Goal: Information Seeking & Learning: Find specific fact

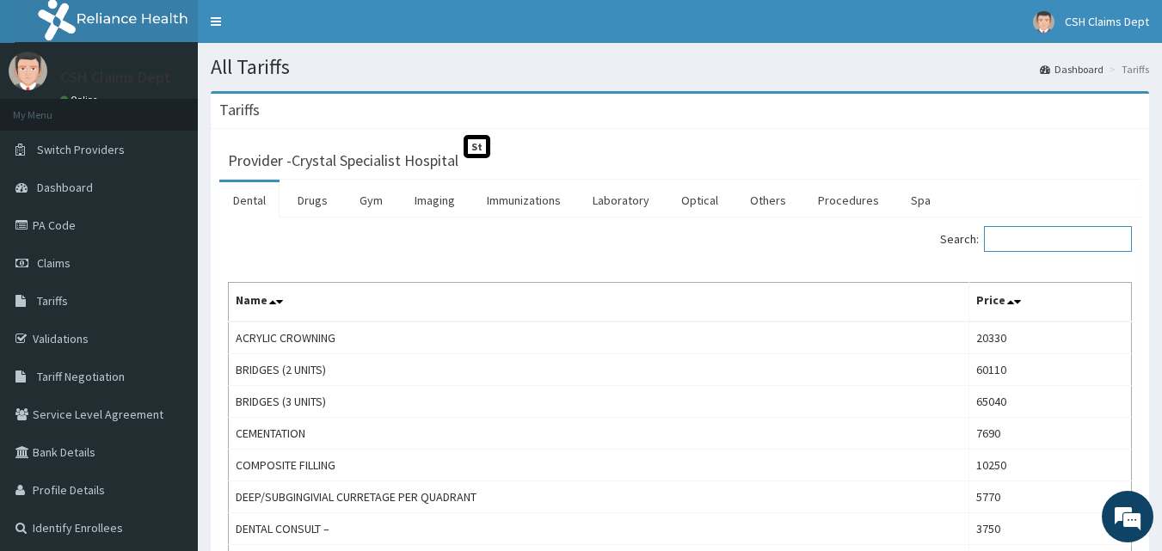
click at [1009, 240] on input "Search:" at bounding box center [1058, 239] width 148 height 26
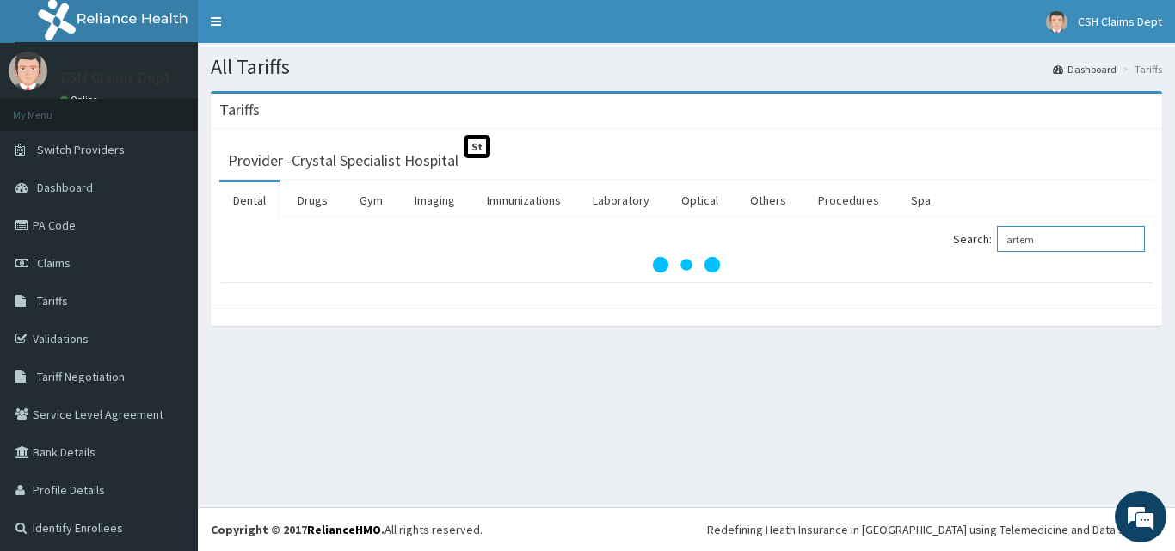
type input "artem"
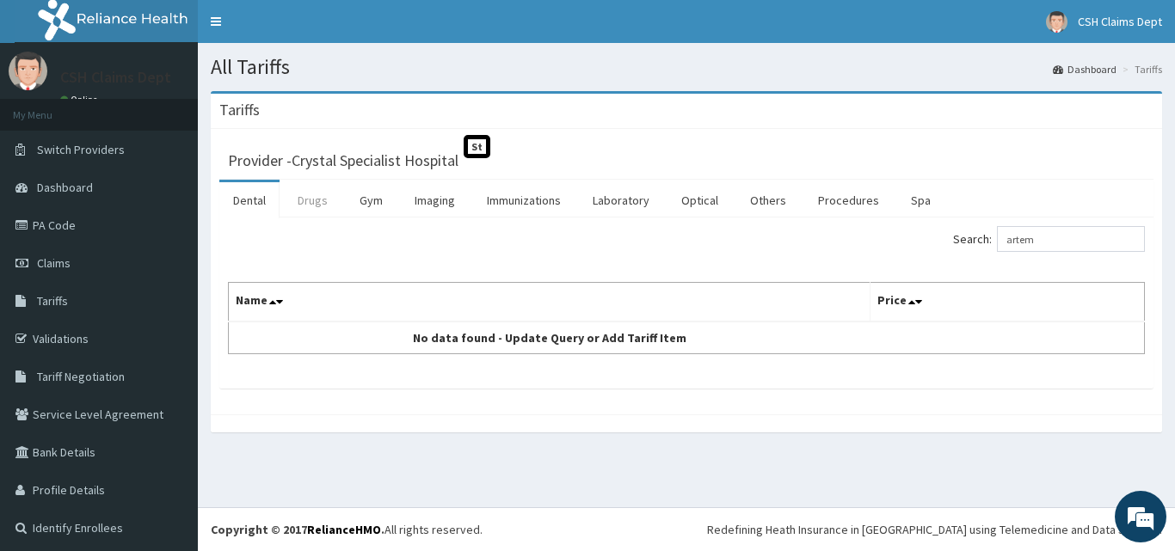
click at [304, 199] on link "Drugs" at bounding box center [313, 200] width 58 height 36
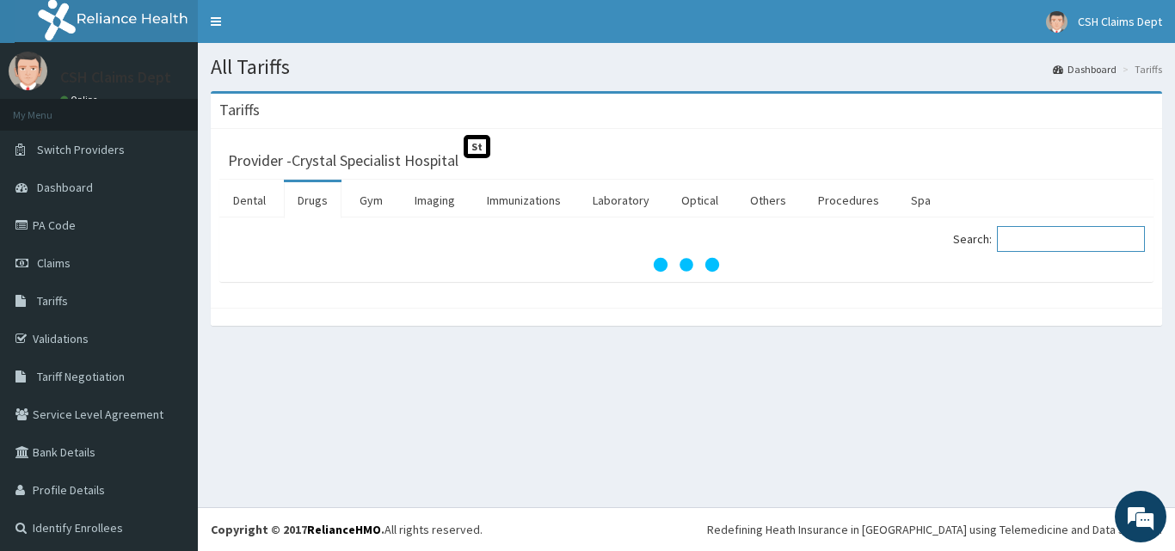
click at [1029, 237] on input "Search:" at bounding box center [1071, 239] width 148 height 26
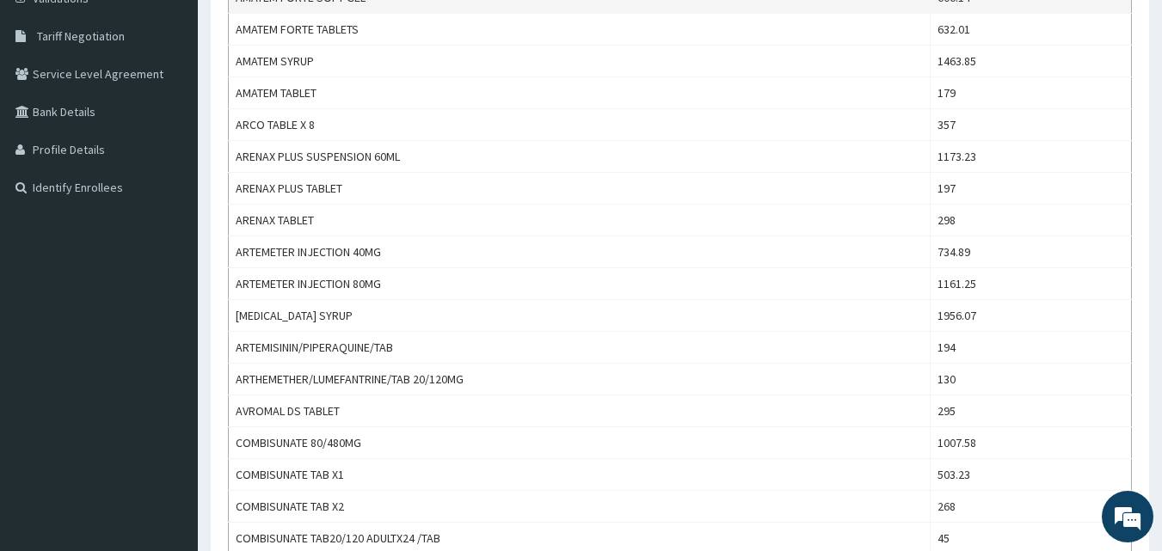
scroll to position [430, 0]
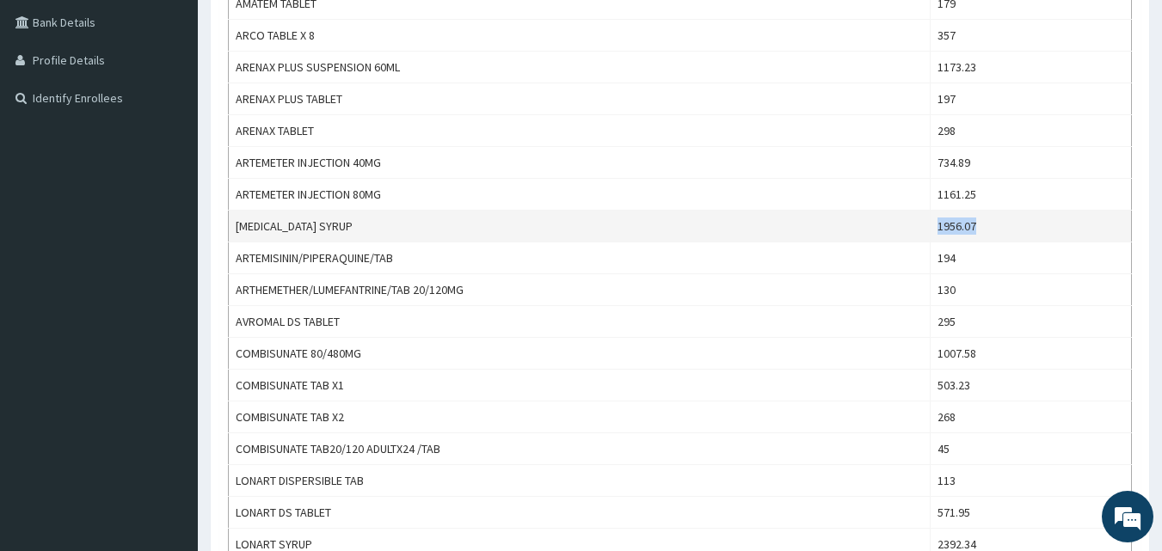
copy td "1956.07"
drag, startPoint x: 1003, startPoint y: 227, endPoint x: 946, endPoint y: 227, distance: 57.6
click at [946, 227] on td "1956.07" at bounding box center [1029, 227] width 201 height 32
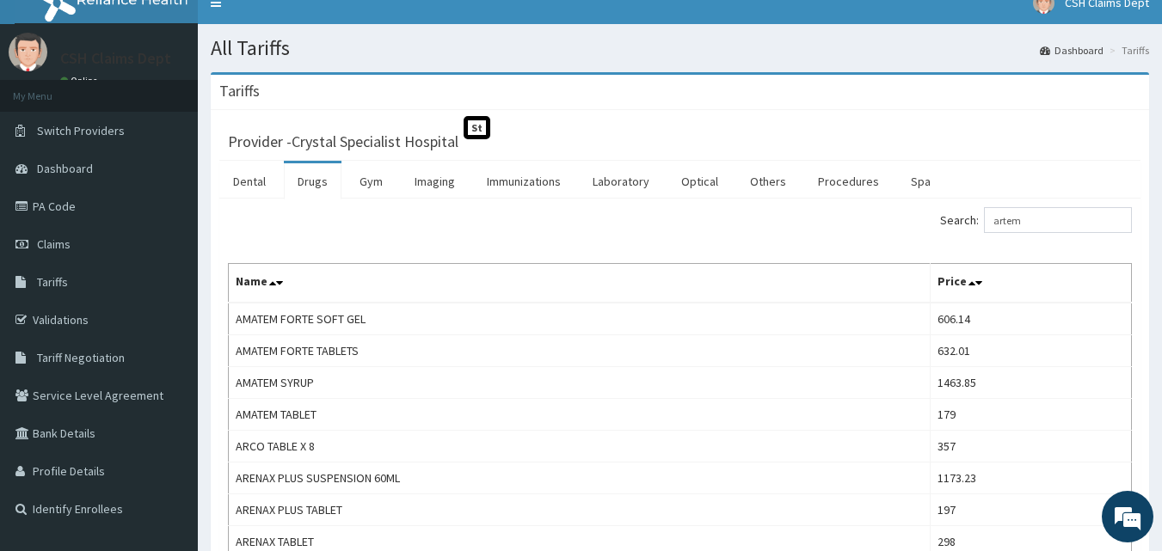
scroll to position [0, 0]
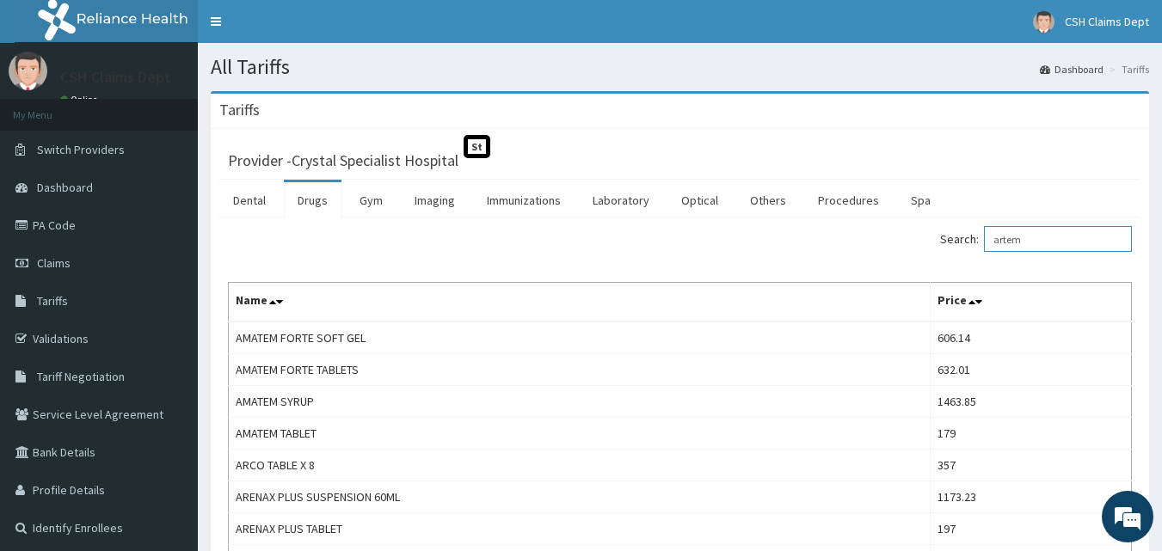
drag, startPoint x: 1040, startPoint y: 236, endPoint x: 916, endPoint y: 236, distance: 123.8
click at [916, 236] on div "Search: artem" at bounding box center [912, 241] width 439 height 30
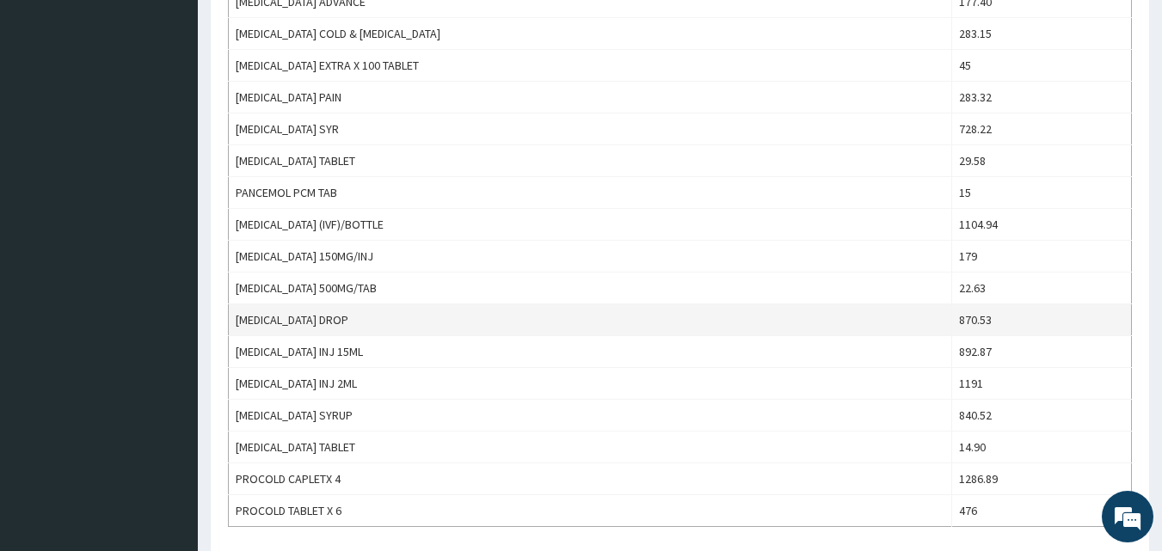
scroll to position [1204, 0]
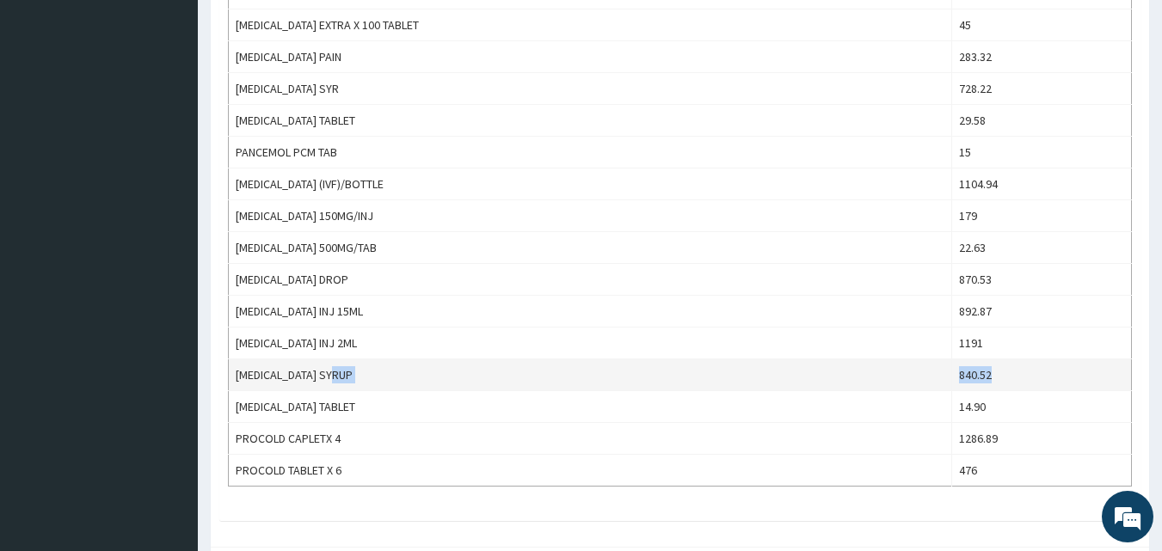
drag, startPoint x: 987, startPoint y: 374, endPoint x: 941, endPoint y: 373, distance: 46.4
click at [941, 373] on tr "[MEDICAL_DATA] SYRUP 840.52" at bounding box center [680, 375] width 903 height 32
copy tr "840.52"
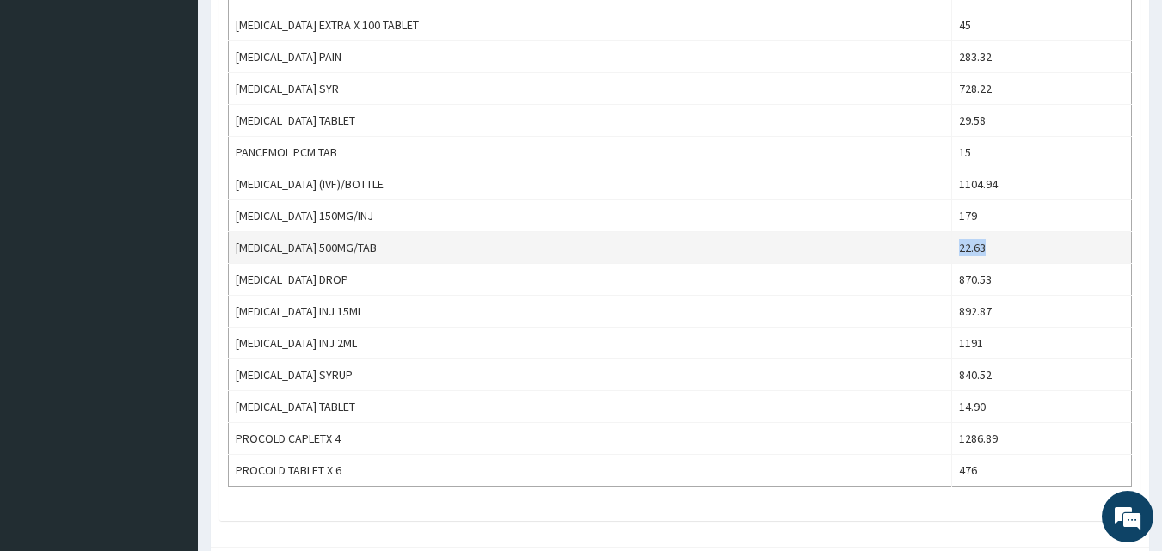
copy td "22.63"
drag, startPoint x: 984, startPoint y: 247, endPoint x: 949, endPoint y: 249, distance: 34.5
click at [952, 249] on td "22.63" at bounding box center [1042, 248] width 180 height 32
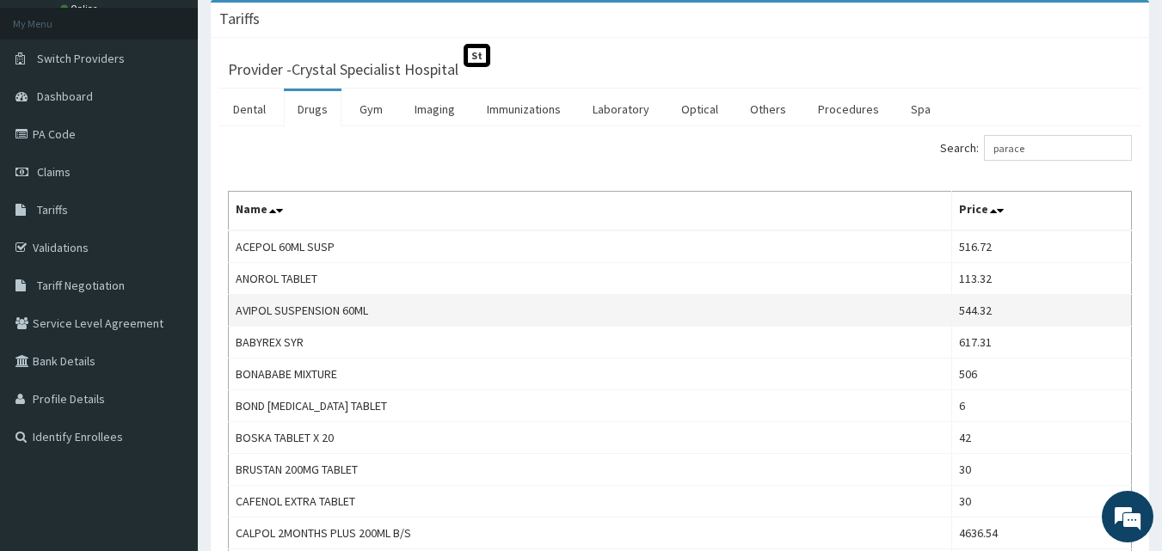
scroll to position [0, 0]
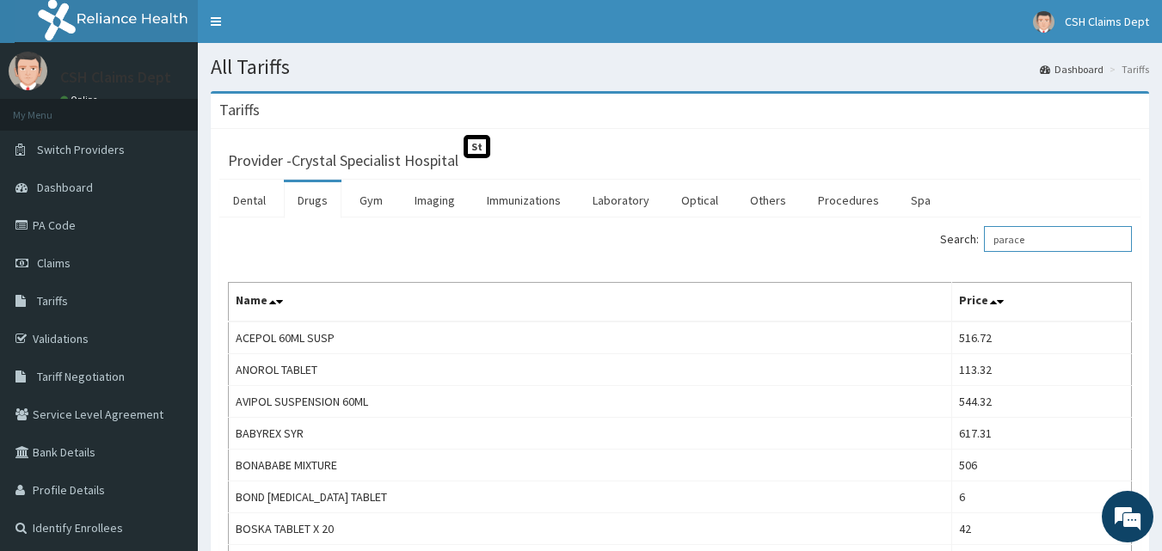
drag, startPoint x: 1044, startPoint y: 248, endPoint x: 944, endPoint y: 234, distance: 100.8
click at [944, 234] on div "Search: parace" at bounding box center [912, 241] width 439 height 30
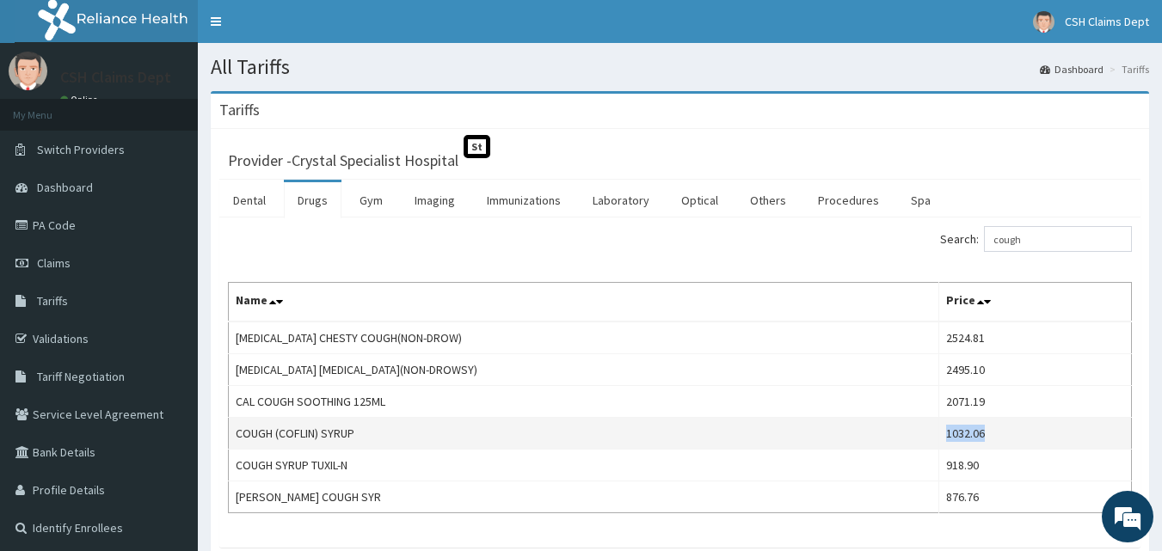
copy tr "1032.06"
drag, startPoint x: 966, startPoint y: 433, endPoint x: 886, endPoint y: 432, distance: 80.8
click at [886, 432] on tr "COUGH (COFLIN) SYRUP 1032.06" at bounding box center [680, 434] width 903 height 32
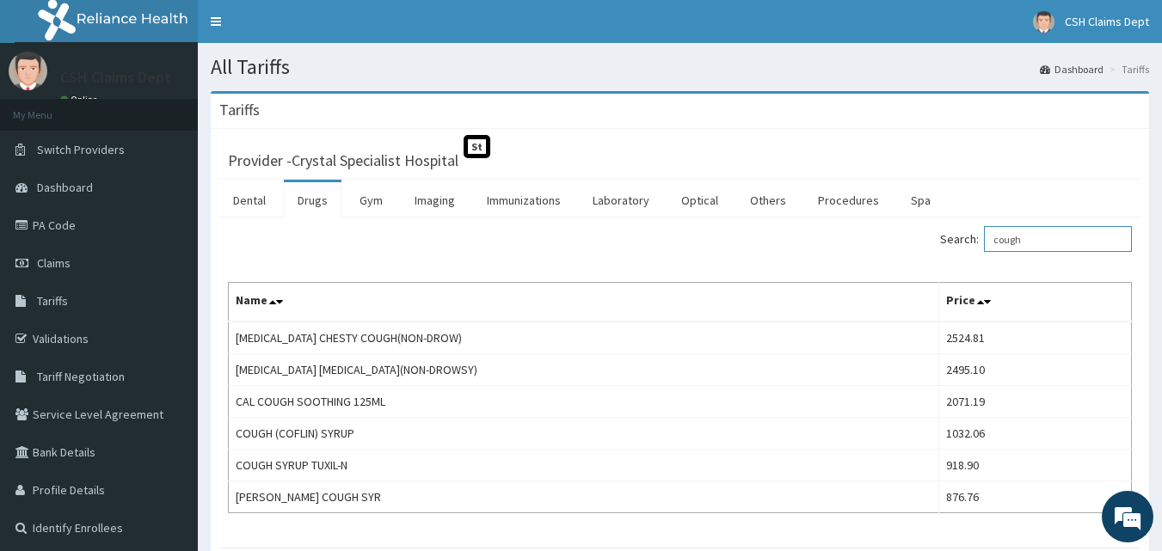
drag, startPoint x: 1051, startPoint y: 240, endPoint x: 895, endPoint y: 237, distance: 155.6
click at [895, 237] on div "Search: cough" at bounding box center [912, 241] width 439 height 30
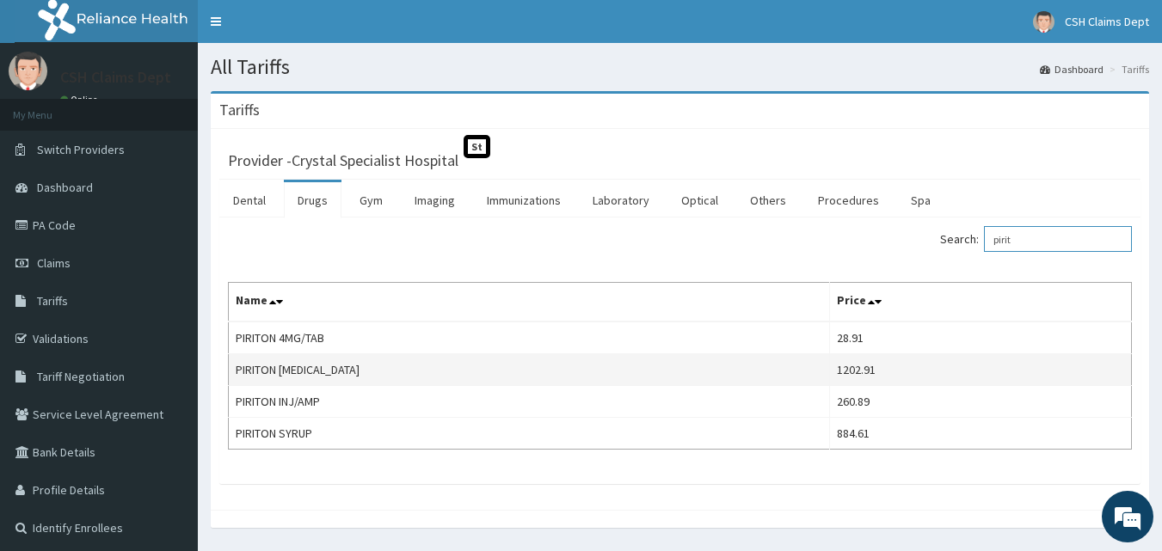
type input "pirit"
copy td "1202.91"
drag, startPoint x: 892, startPoint y: 374, endPoint x: 836, endPoint y: 371, distance: 56.9
click at [836, 371] on td "1202.91" at bounding box center [980, 370] width 302 height 32
